Goal: Task Accomplishment & Management: Complete application form

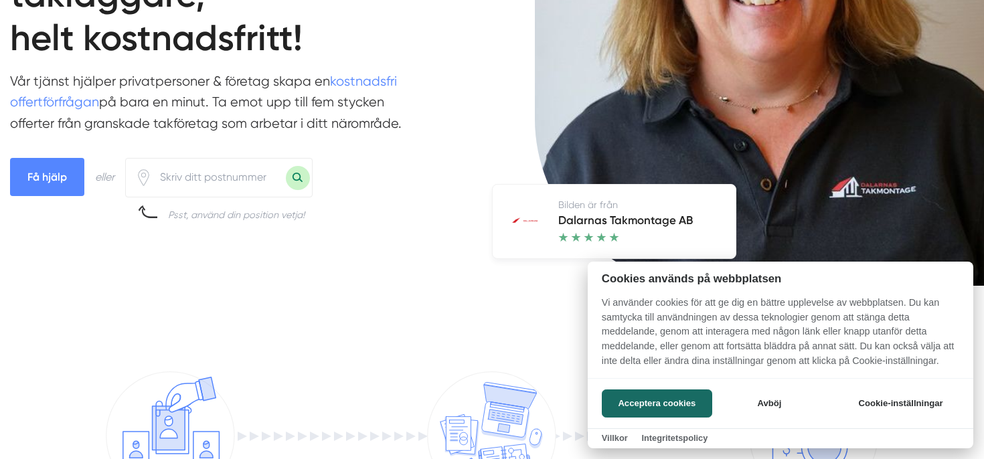
scroll to position [227, 0]
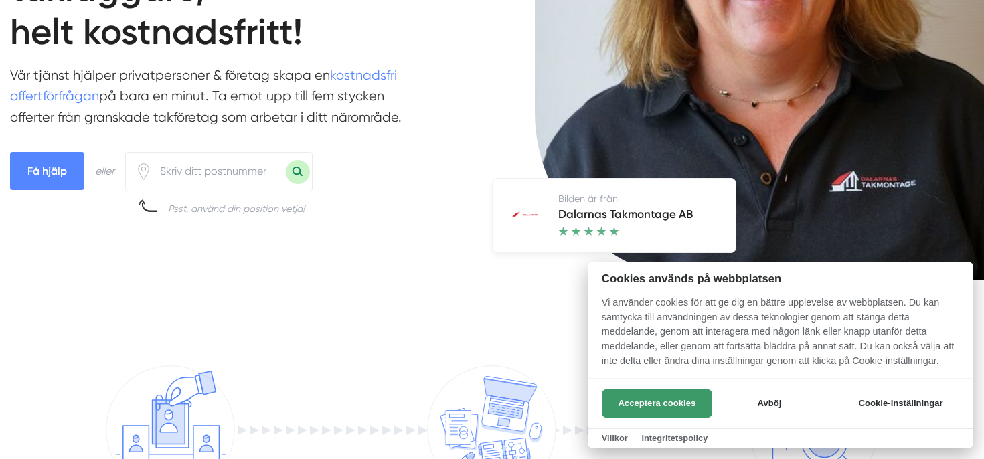
click at [710, 401] on button "Acceptera cookies" at bounding box center [657, 404] width 110 height 28
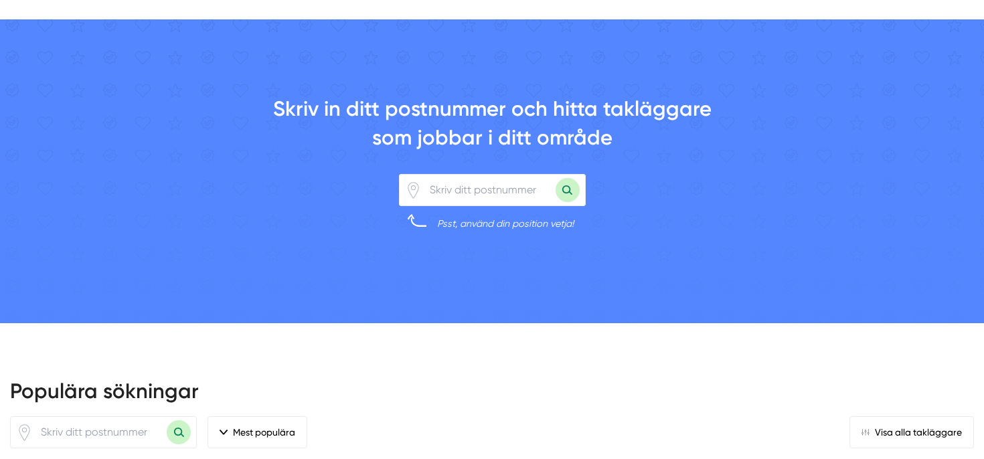
scroll to position [951, 0]
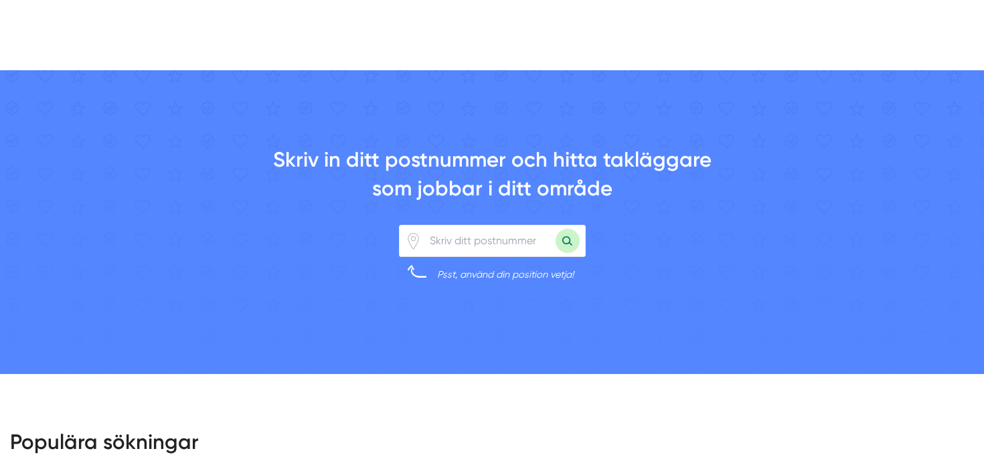
click at [458, 244] on input "number" at bounding box center [489, 241] width 134 height 31
type input "12345"
click at [556, 229] on button "Sök med postnummer" at bounding box center [568, 241] width 24 height 24
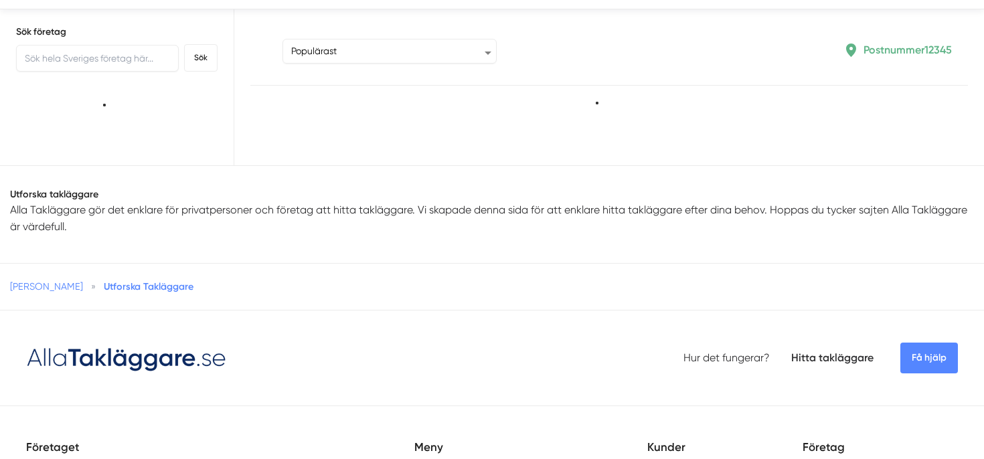
scroll to position [42, 0]
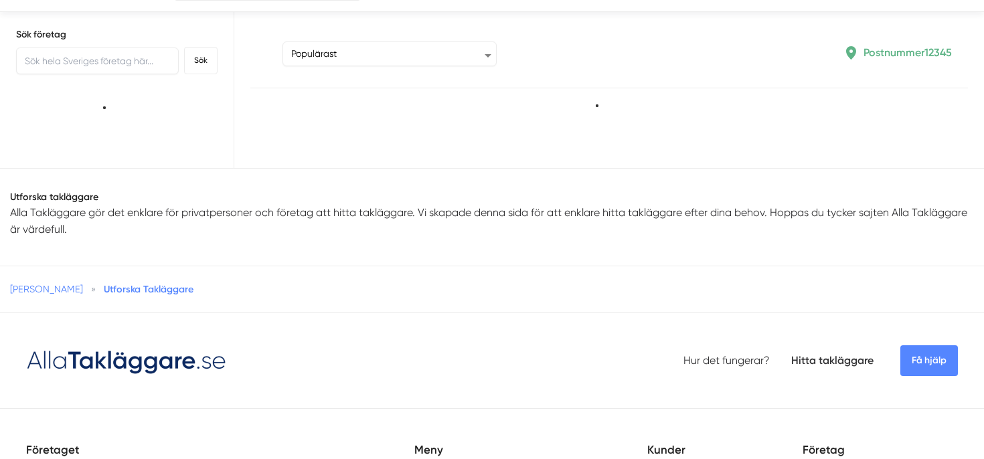
type input "12345"
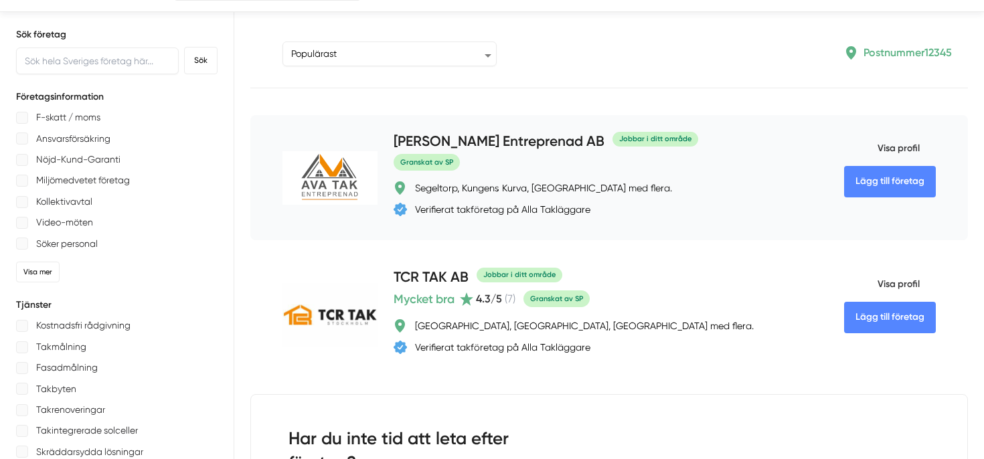
click at [890, 181] on link "Lägg till företag" at bounding box center [890, 181] width 92 height 31
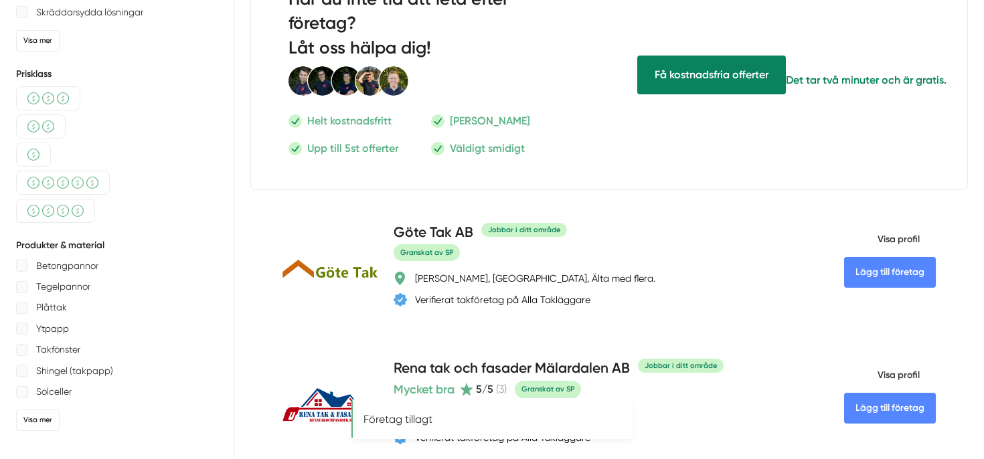
scroll to position [483, 0]
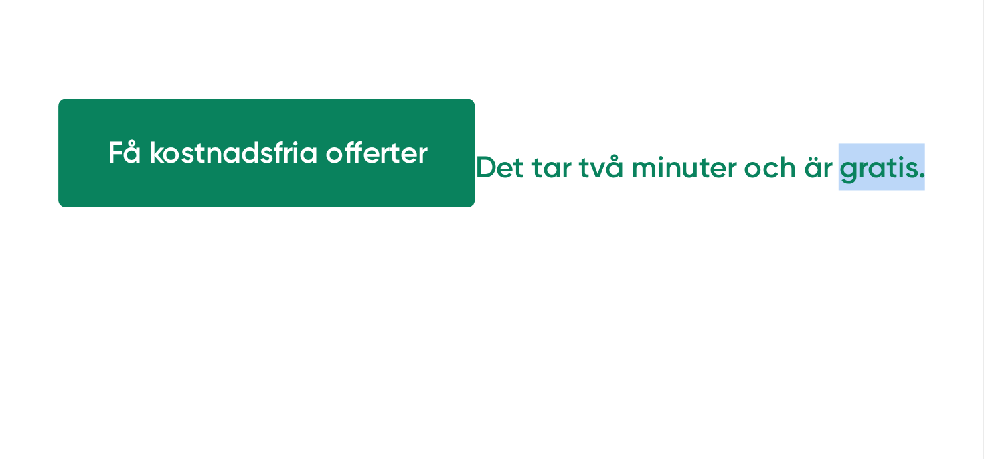
drag, startPoint x: 920, startPoint y: 80, endPoint x: 918, endPoint y: 92, distance: 12.2
click at [918, 90] on div "Få kostnadsfria offerter Det tar två minuter och är gratis." at bounding box center [792, 71] width 350 height 234
click at [874, 122] on div "Få kostnadsfria offerter Det tar två minuter och är gratis." at bounding box center [792, 71] width 350 height 234
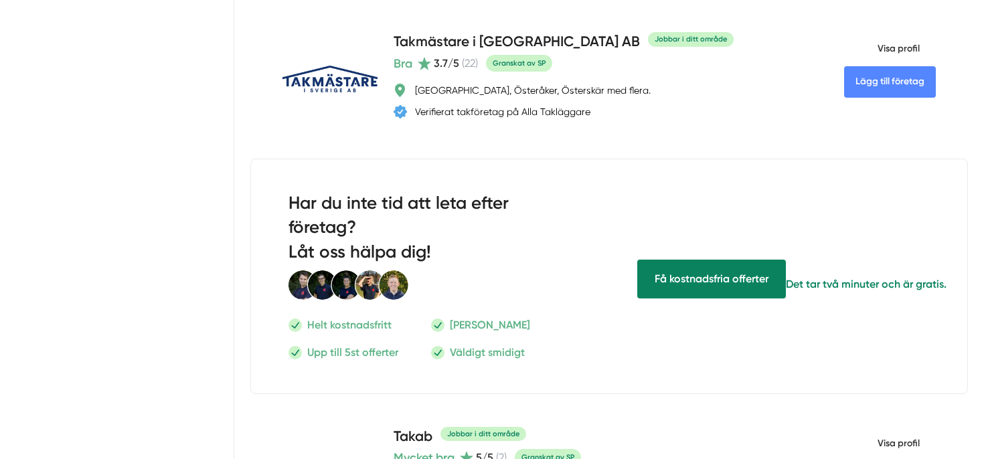
scroll to position [1492, 0]
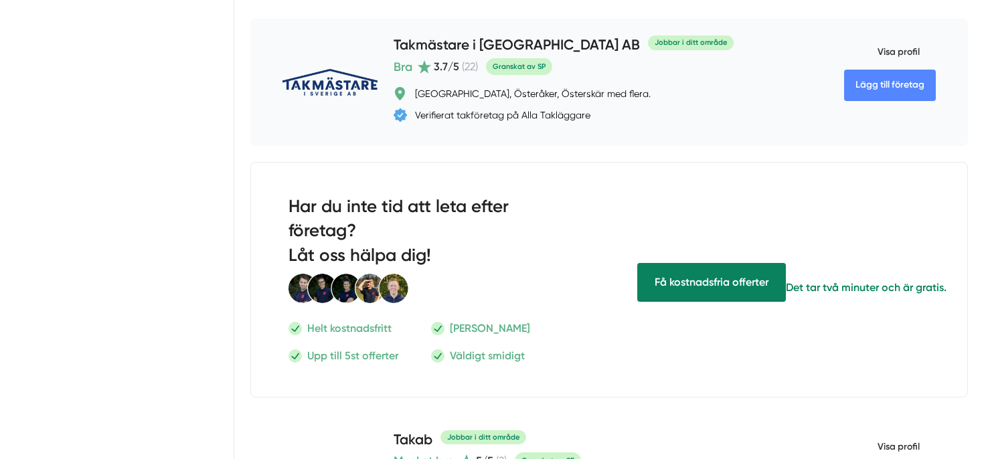
click at [894, 95] on link "Lägg till företag" at bounding box center [890, 85] width 92 height 31
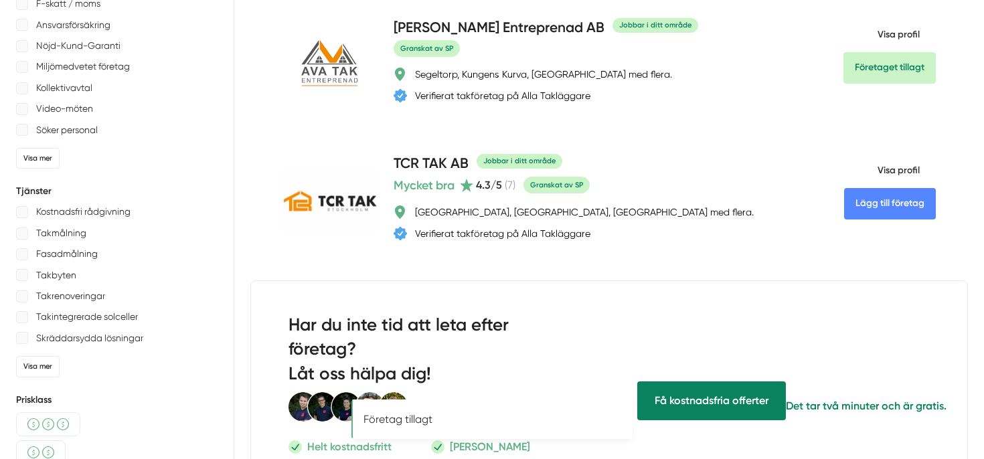
scroll to position [0, 0]
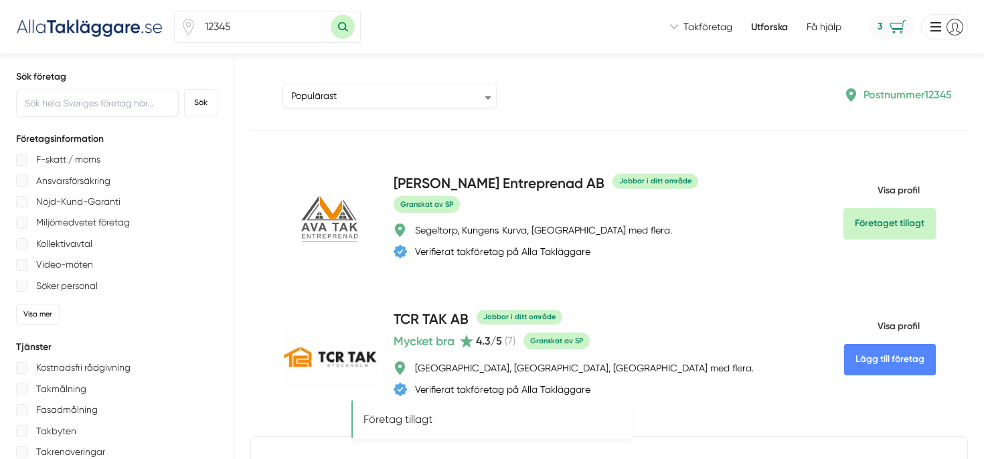
click at [882, 32] on span "3" at bounding box center [892, 26] width 48 height 23
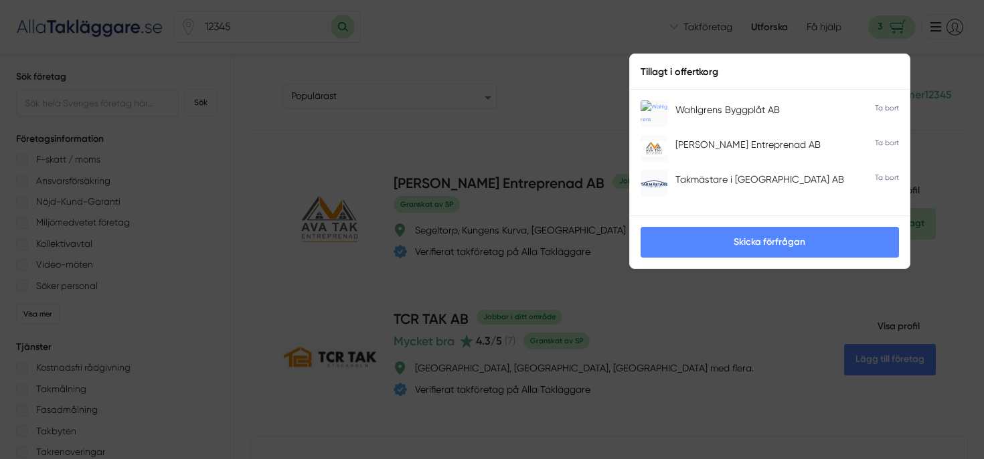
click at [747, 242] on link "Skicka förfrågan" at bounding box center [770, 242] width 258 height 31
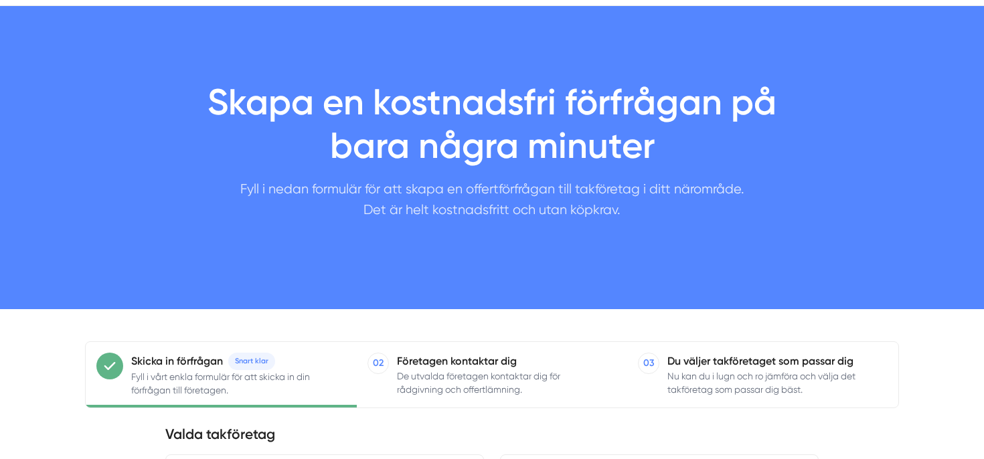
scroll to position [98, 0]
